Goal: Navigation & Orientation: Find specific page/section

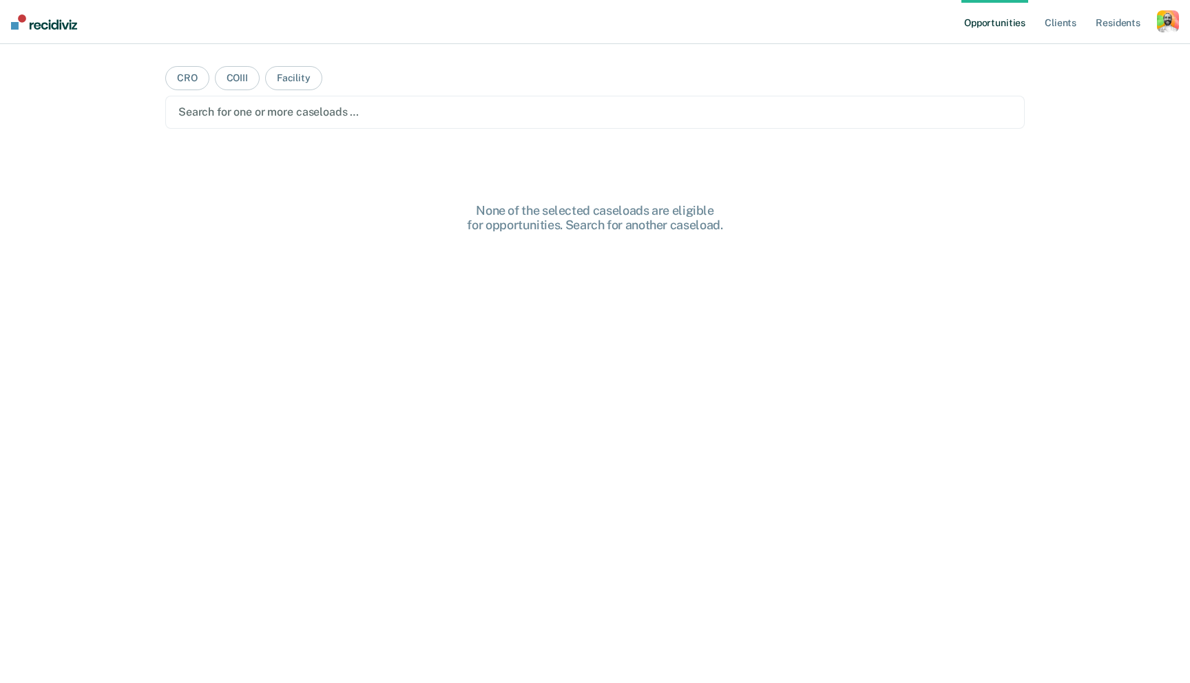
click at [1160, 23] on div "button" at bounding box center [1168, 21] width 22 height 22
click at [1072, 56] on link "Profile" at bounding box center [1112, 56] width 111 height 12
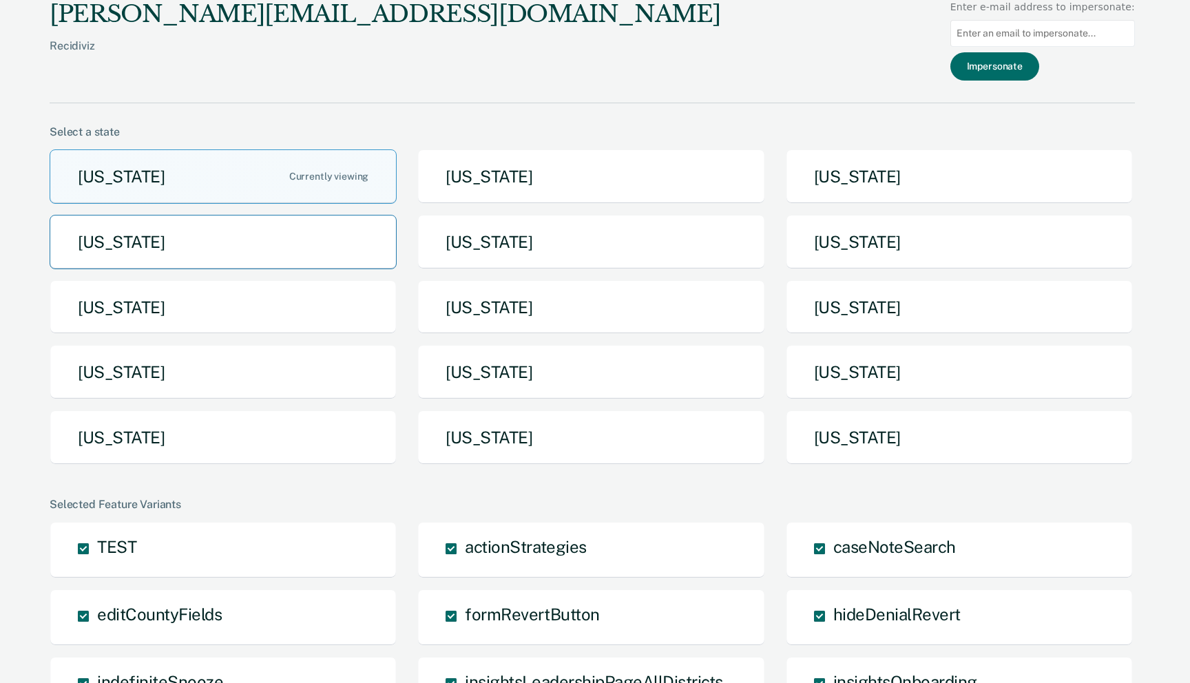
click at [206, 244] on button "[US_STATE]" at bounding box center [223, 242] width 347 height 54
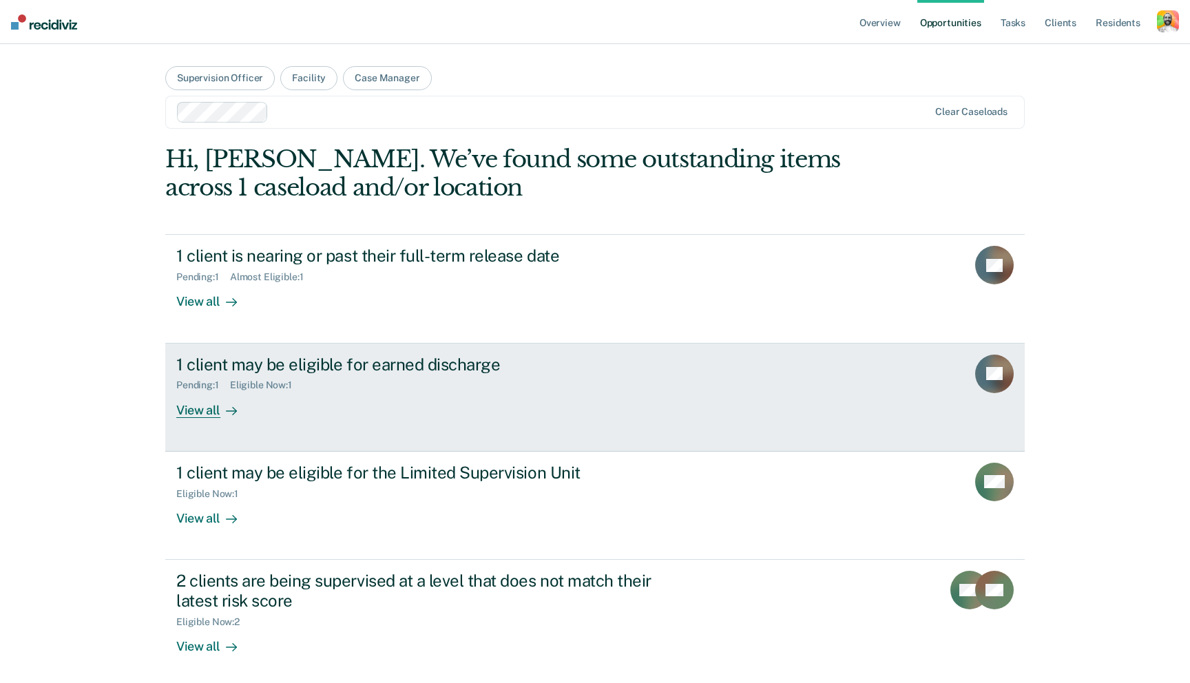
click at [366, 390] on div "Pending : 1 Eligible Now : 1" at bounding box center [417, 382] width 483 height 17
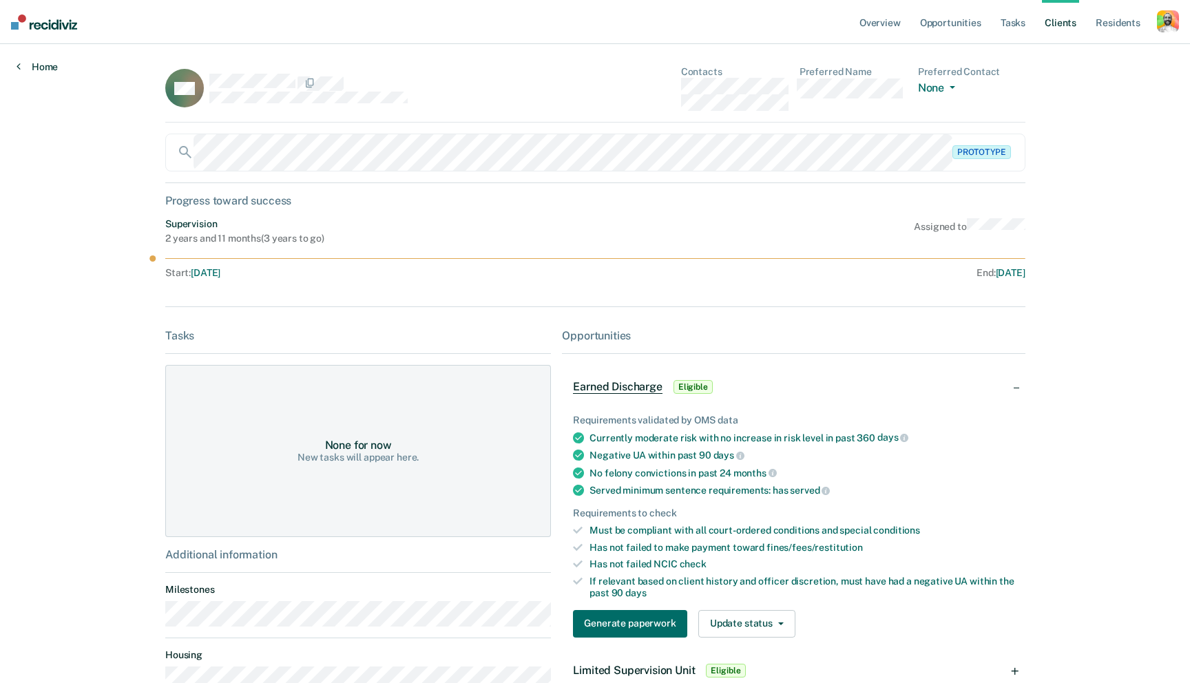
click at [47, 67] on link "Home" at bounding box center [37, 67] width 41 height 12
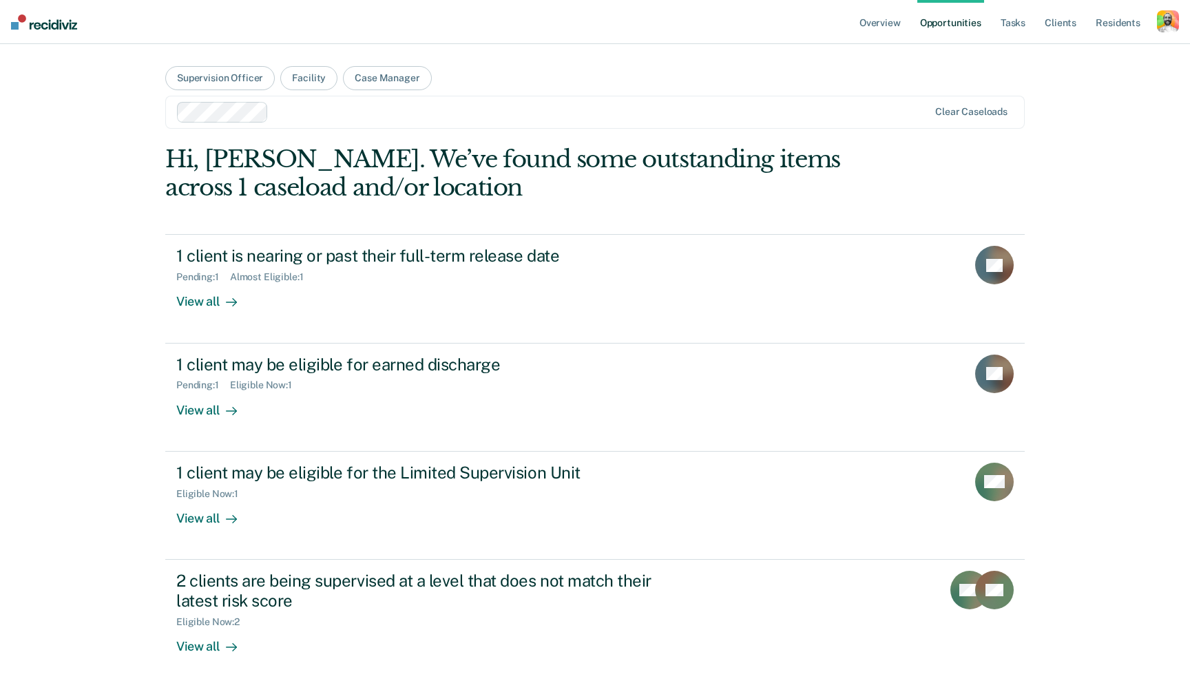
click at [925, 19] on link "Opportunities" at bounding box center [950, 22] width 67 height 44
click at [872, 19] on link "Overview" at bounding box center [880, 22] width 47 height 44
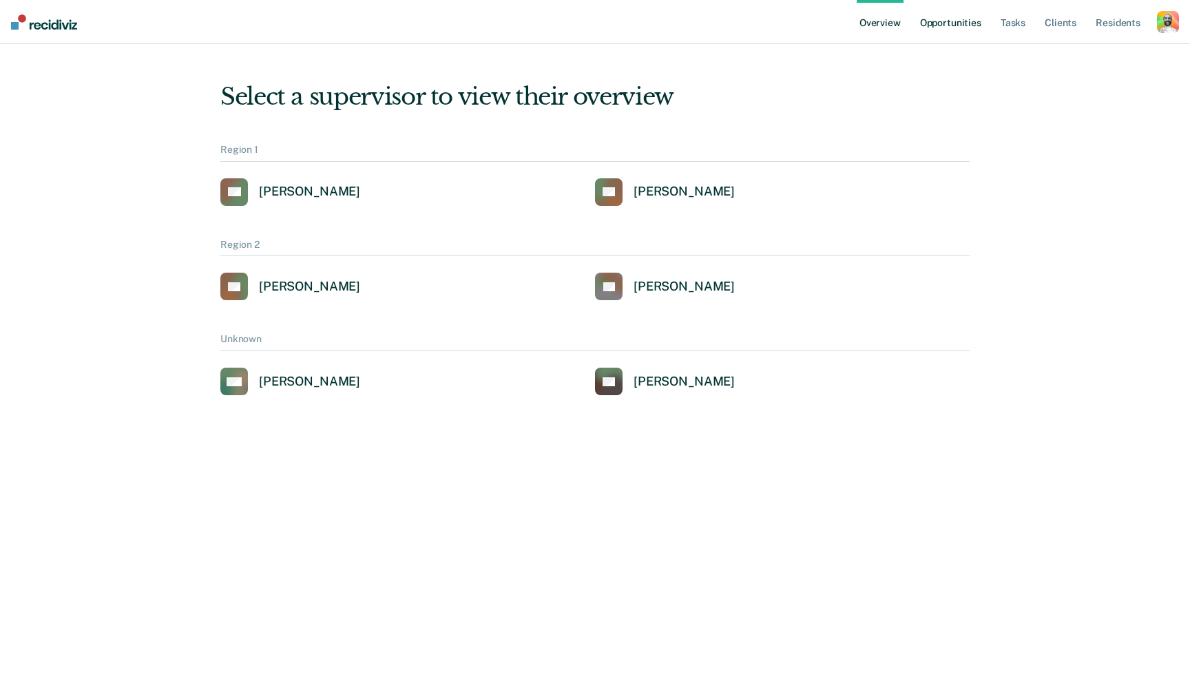
click at [968, 20] on link "Opportunities" at bounding box center [950, 22] width 67 height 44
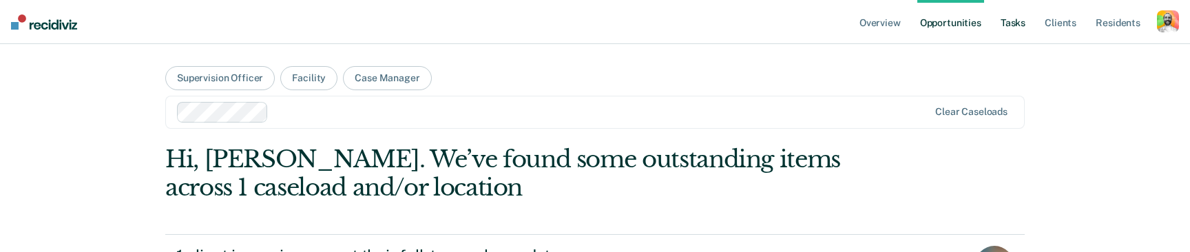
click at [1014, 23] on link "Tasks" at bounding box center [1013, 22] width 30 height 44
